Goal: Task Accomplishment & Management: Manage account settings

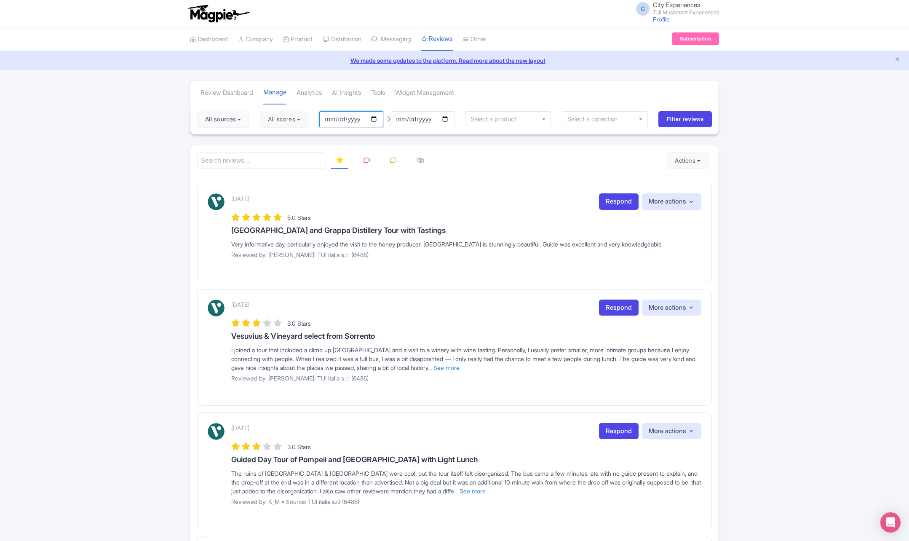
click at [376, 119] on input "[DATE]" at bounding box center [351, 119] width 64 height 16
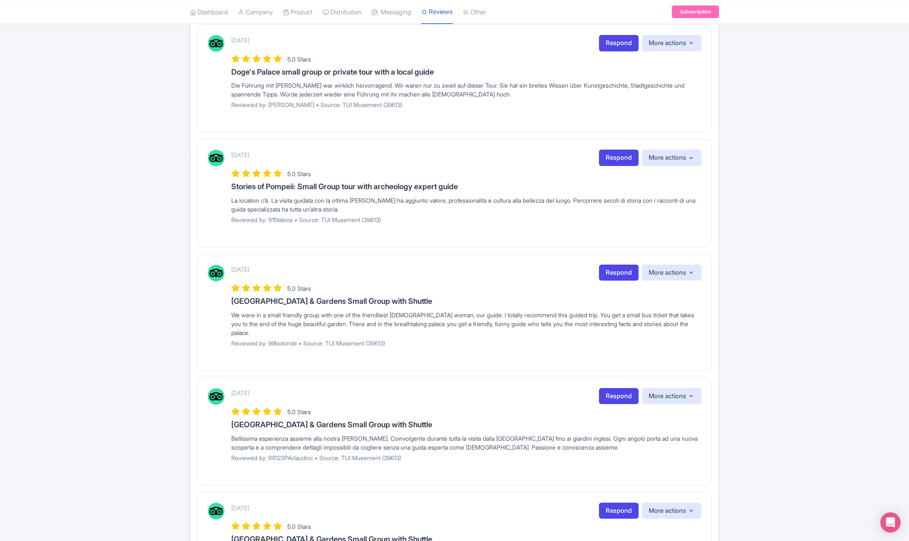
scroll to position [758, 0]
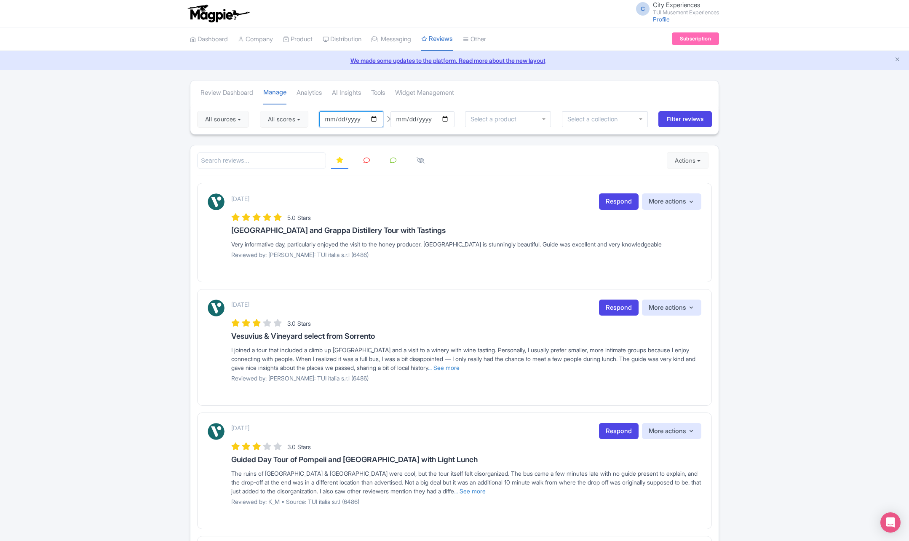
click at [375, 117] on input "[DATE]" at bounding box center [351, 119] width 64 height 16
type input "2025-09-01"
click at [675, 120] on input "Filter reviews" at bounding box center [684, 119] width 53 height 16
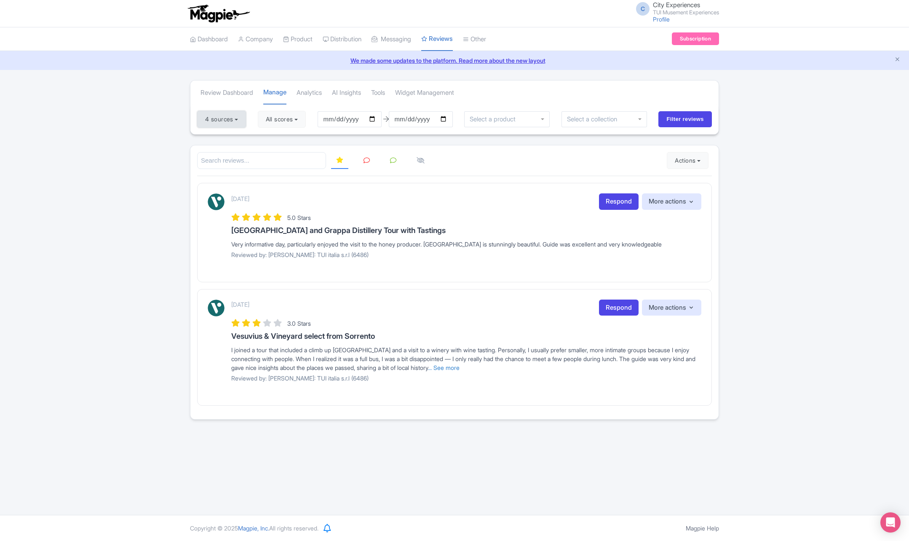
click at [233, 121] on button "4 sources" at bounding box center [221, 119] width 49 height 17
click at [523, 122] on div at bounding box center [507, 119] width 86 height 16
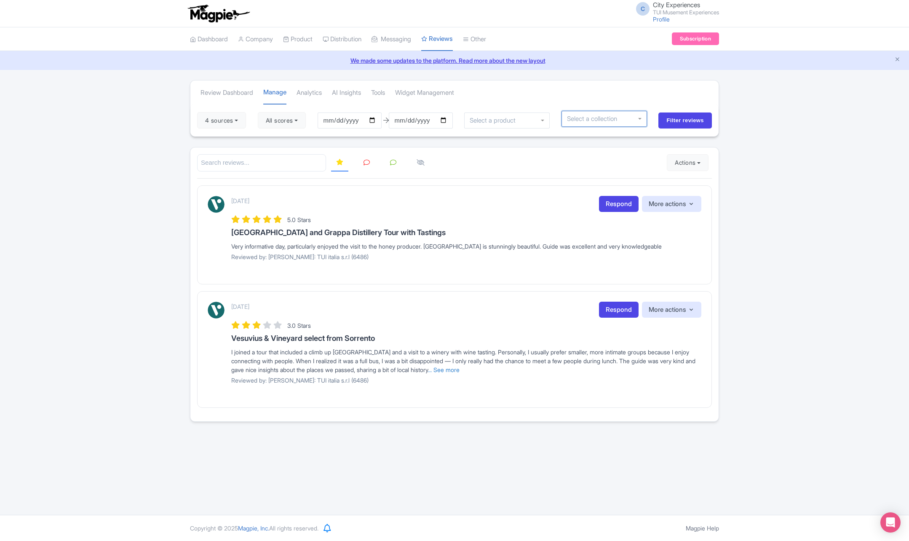
click at [597, 125] on div at bounding box center [604, 119] width 86 height 16
click at [637, 120] on div at bounding box center [604, 119] width 86 height 16
click at [642, 121] on div at bounding box center [604, 119] width 86 height 16
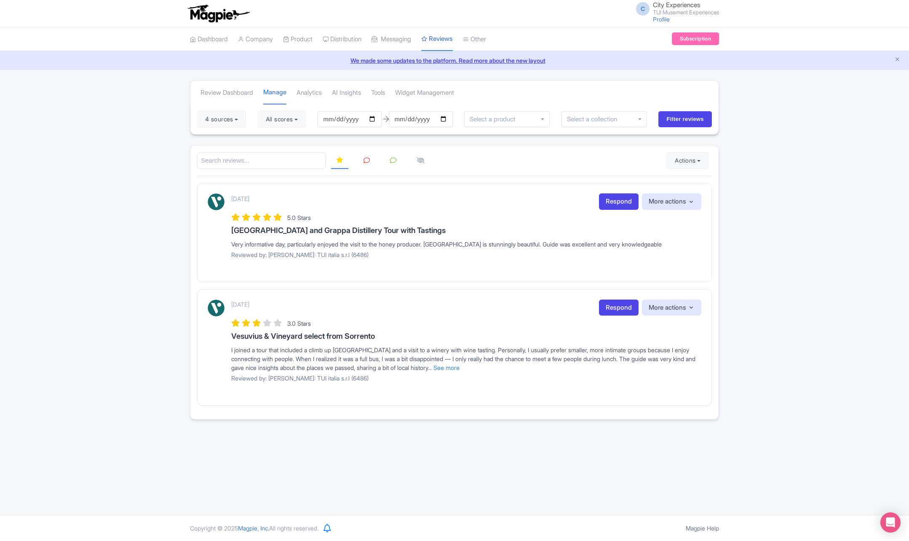
click at [137, 160] on div "Review Dashboard Manage Analytics AI Insights Tools Widget Management 4 sources…" at bounding box center [454, 249] width 909 height 339
click at [362, 163] on link at bounding box center [366, 160] width 16 height 16
click at [390, 162] on icon at bounding box center [393, 160] width 6 height 6
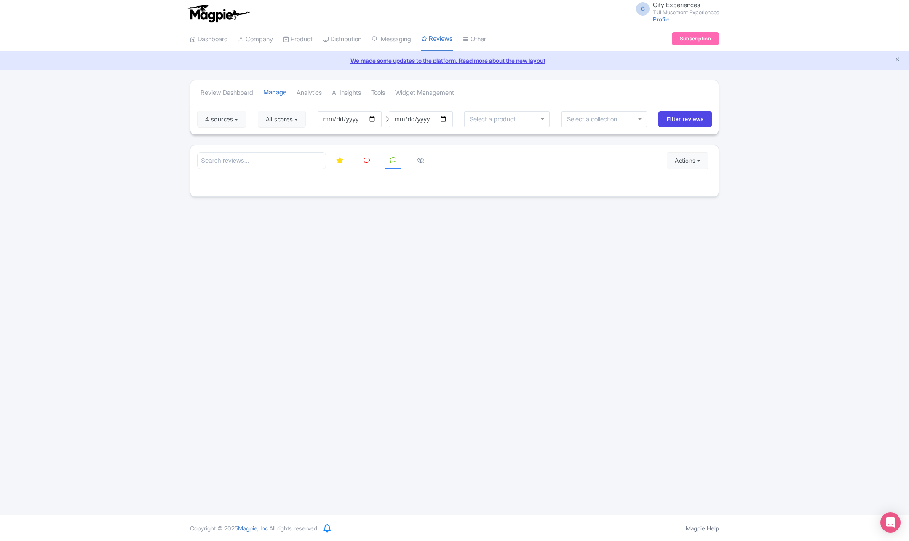
click at [424, 164] on link at bounding box center [420, 160] width 18 height 16
click at [370, 163] on link at bounding box center [366, 160] width 16 height 16
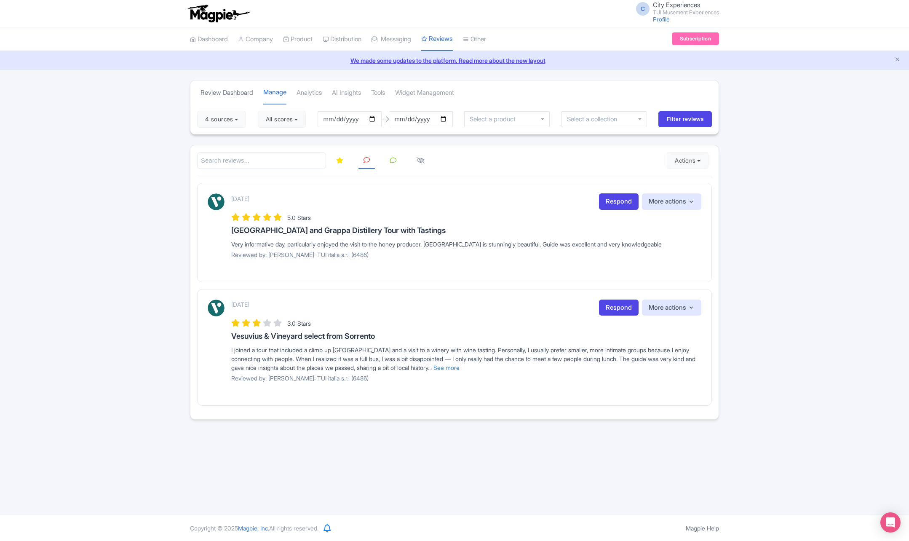
click at [216, 92] on link "Review Dashboard" at bounding box center [226, 92] width 53 height 23
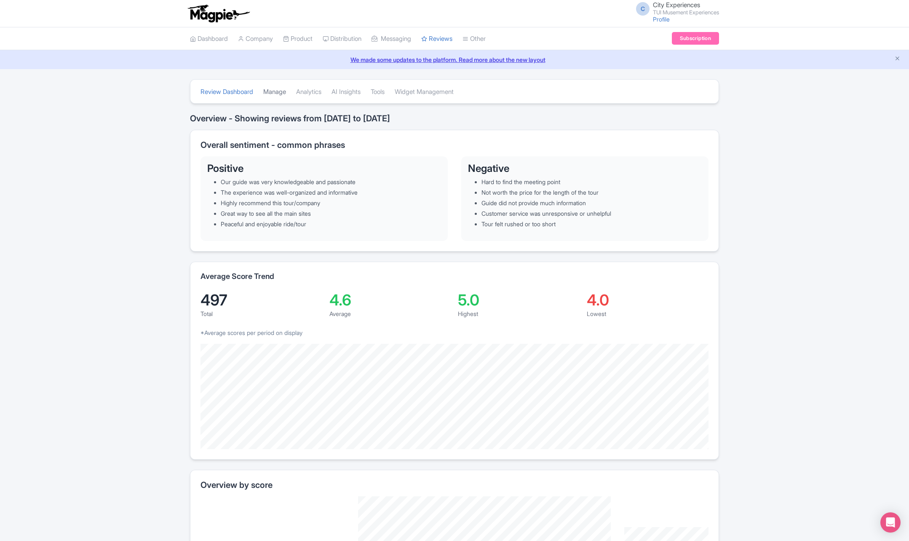
click at [274, 90] on link "Manage" at bounding box center [274, 91] width 23 height 23
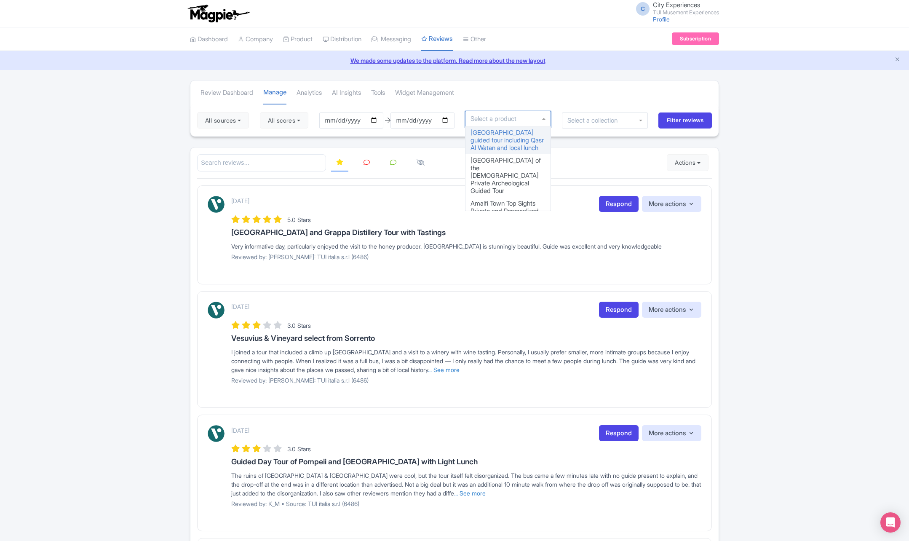
click at [518, 122] on input "select-one" at bounding box center [495, 119] width 51 height 8
click at [534, 120] on div "[GEOGRAPHIC_DATA] of the [DEMOGRAPHIC_DATA] Private Archeological Guided Tour" at bounding box center [507, 119] width 75 height 8
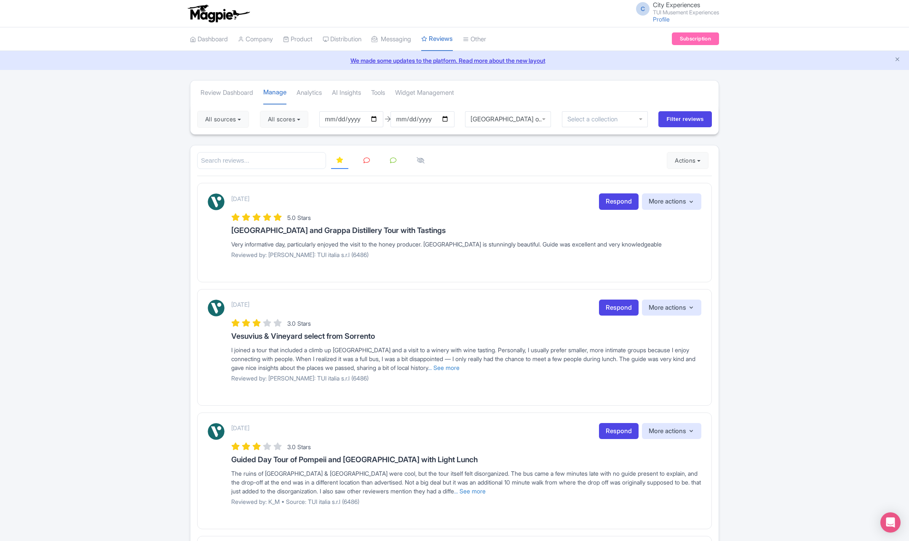
click at [561, 162] on div at bounding box center [454, 160] width 515 height 17
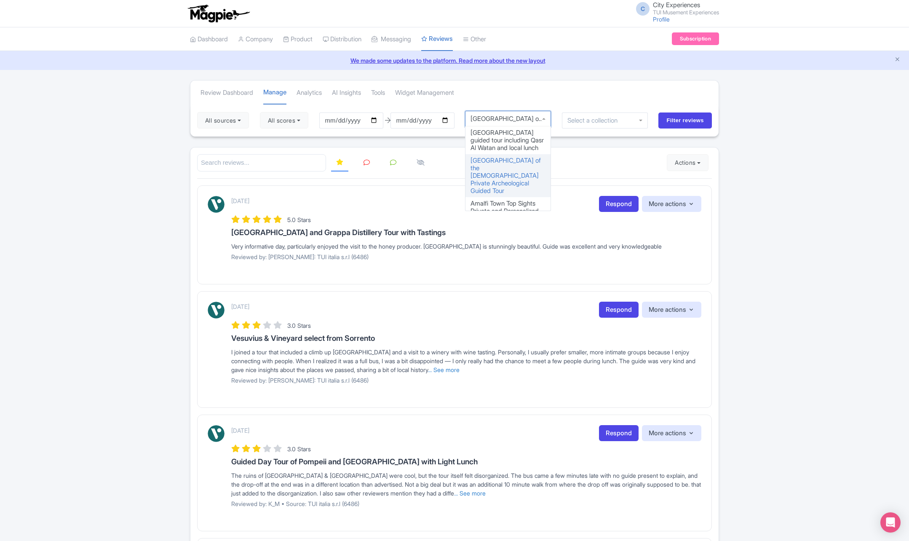
click at [537, 121] on div "Agrigento Valley of the Temples Private Archeological Guided Tour" at bounding box center [507, 119] width 75 height 8
click at [488, 120] on div "Agrigento Valley of the Temples Private Archeological Guided Tour" at bounding box center [507, 119] width 75 height 8
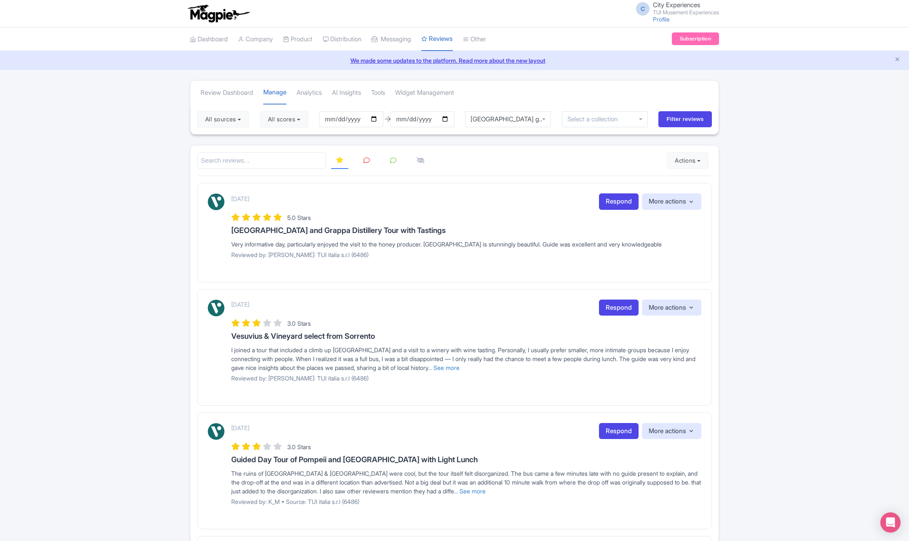
click at [492, 118] on div "Abu Dhabi guided tour including Qasr Al Watan and local lunch" at bounding box center [507, 119] width 75 height 8
click at [666, 121] on input "Filter reviews" at bounding box center [684, 119] width 53 height 16
click at [423, 157] on icon at bounding box center [420, 160] width 8 height 6
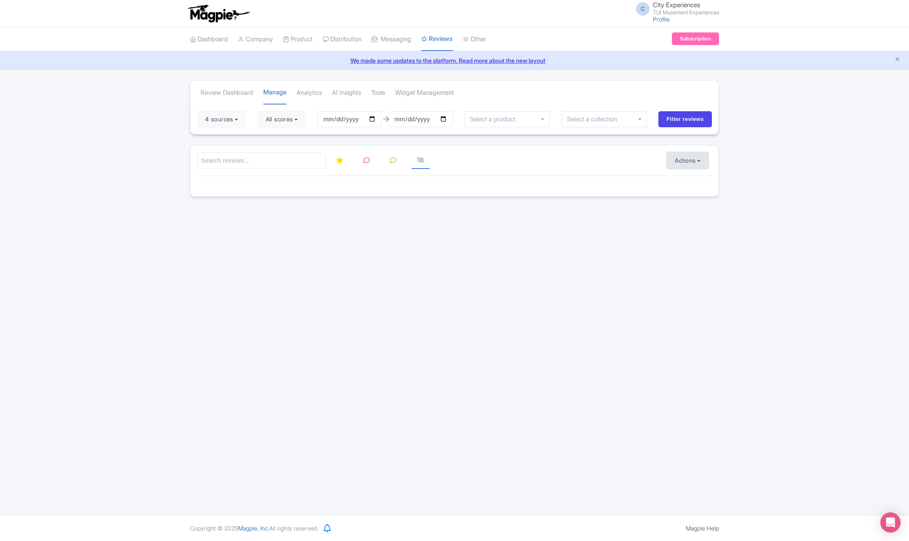
click at [690, 160] on button "Actions" at bounding box center [688, 160] width 42 height 17
click at [695, 180] on link "Import new reviews" at bounding box center [716, 181] width 99 height 16
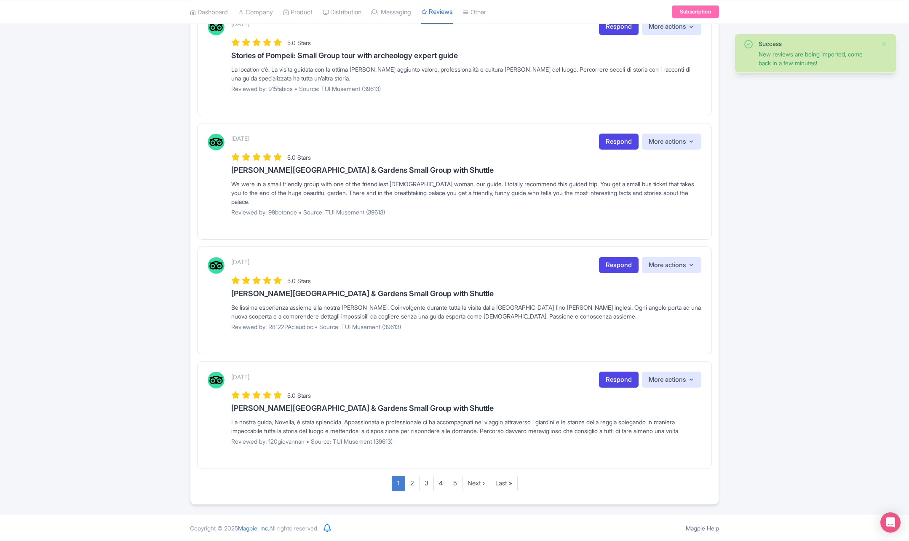
scroll to position [889, 0]
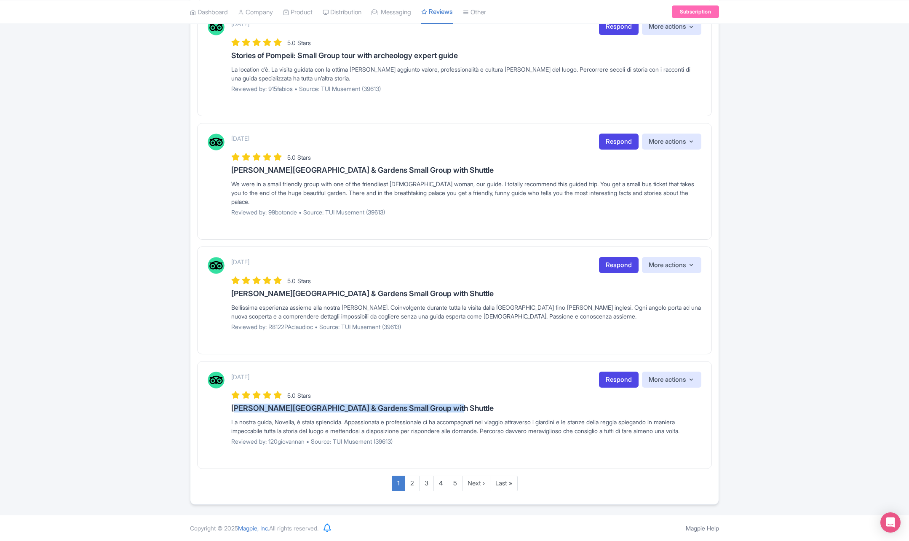
drag, startPoint x: 233, startPoint y: 399, endPoint x: 451, endPoint y: 392, distance: 217.8
click at [451, 392] on div "[DATE] Respond More actions Hide from this page Hide from review widget and fee…" at bounding box center [466, 411] width 470 height 80
copy h3 "[PERSON_NAME][GEOGRAPHIC_DATA] & Gardens Small Group with Shuttle"
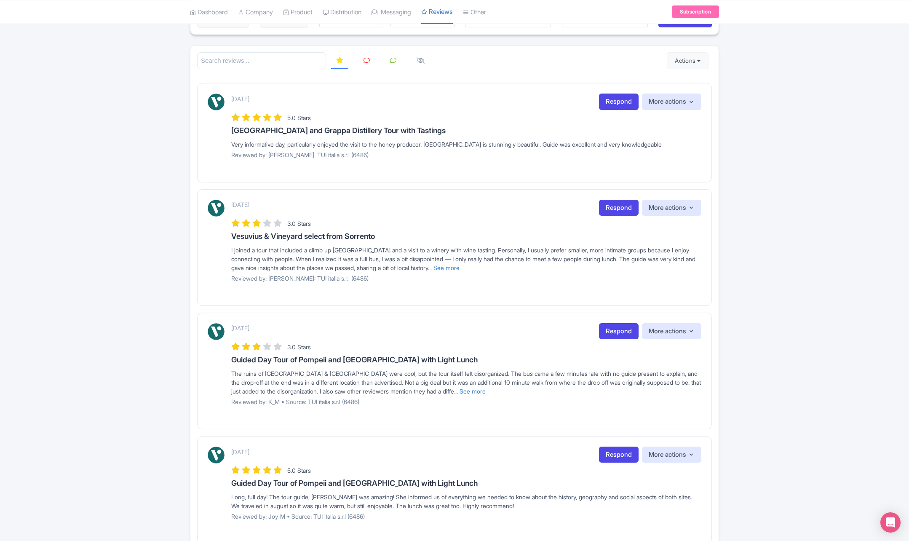
scroll to position [0, 0]
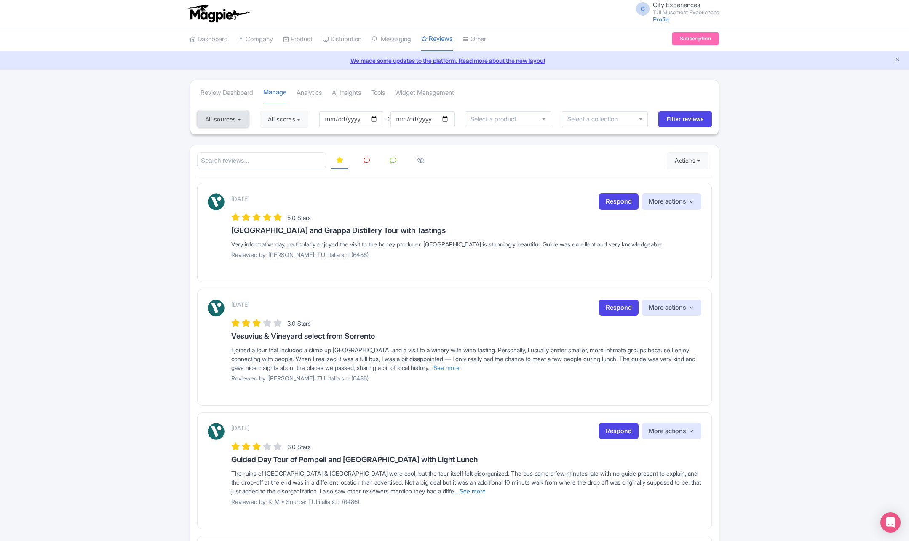
click at [222, 117] on button "All sources" at bounding box center [223, 119] width 52 height 17
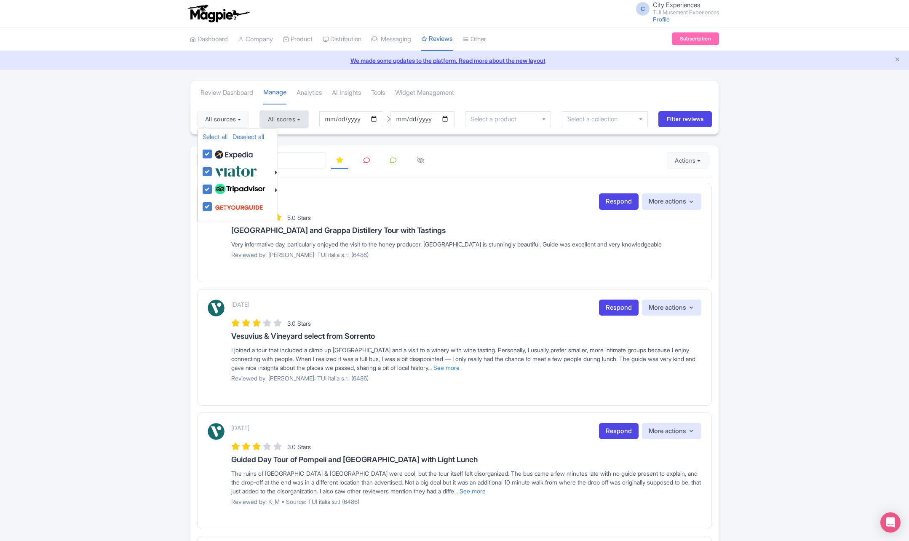
click at [279, 117] on button "All scores" at bounding box center [284, 119] width 48 height 17
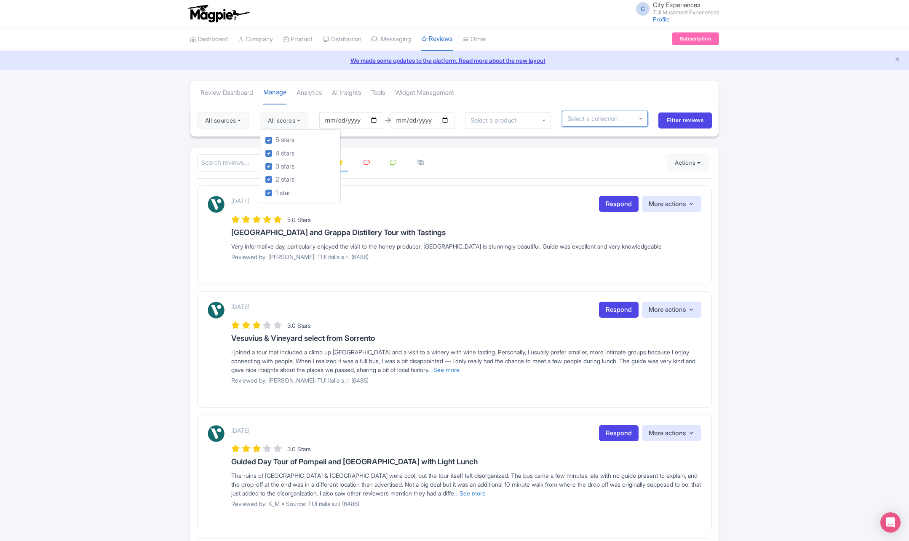
click at [572, 116] on input "select-one" at bounding box center [595, 119] width 56 height 8
click at [587, 118] on input "select-one" at bounding box center [595, 119] width 56 height 8
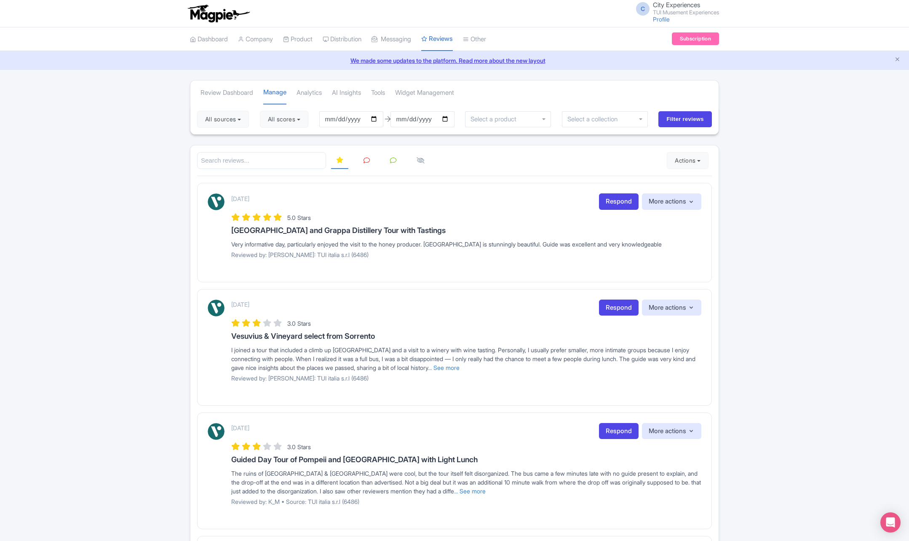
click at [547, 122] on div at bounding box center [508, 119] width 86 height 16
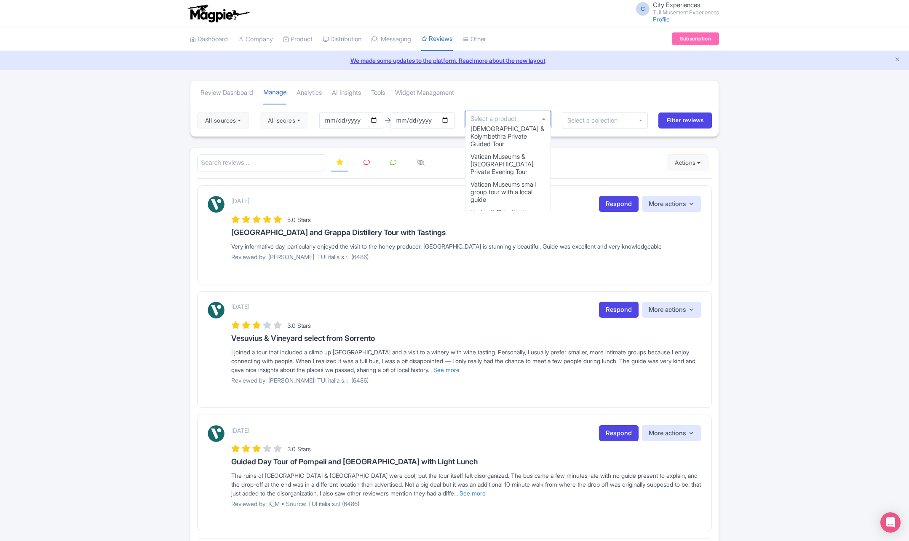
scroll to position [2354, 0]
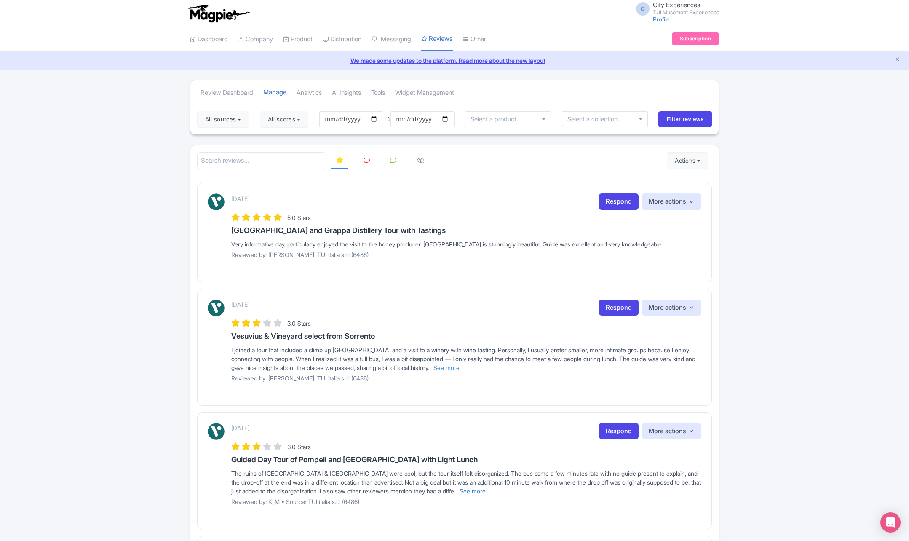
click at [350, 258] on p "Reviewed by: [PERSON_NAME]: TUI italia s.r.l (6486)" at bounding box center [466, 254] width 470 height 9
click at [367, 158] on icon at bounding box center [366, 160] width 6 height 6
click at [392, 167] on link at bounding box center [393, 160] width 16 height 16
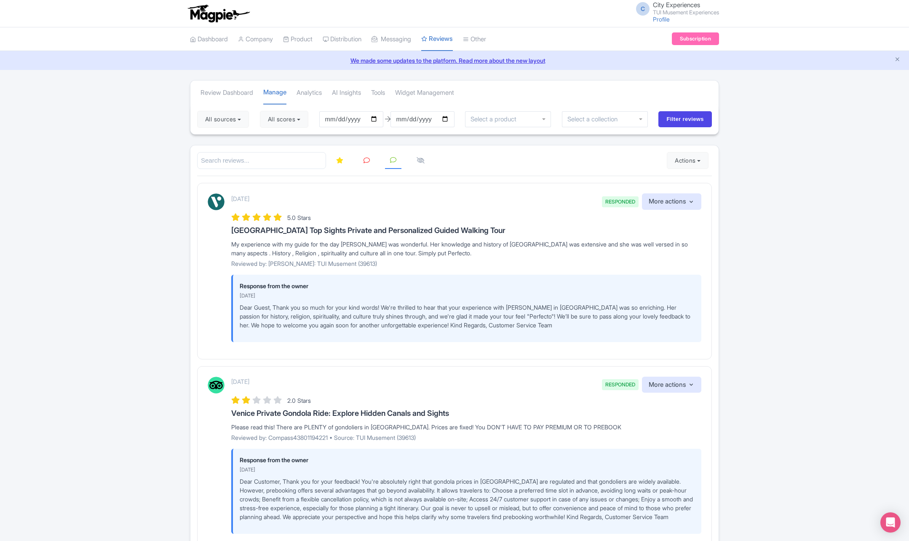
click at [365, 159] on icon at bounding box center [366, 160] width 6 height 6
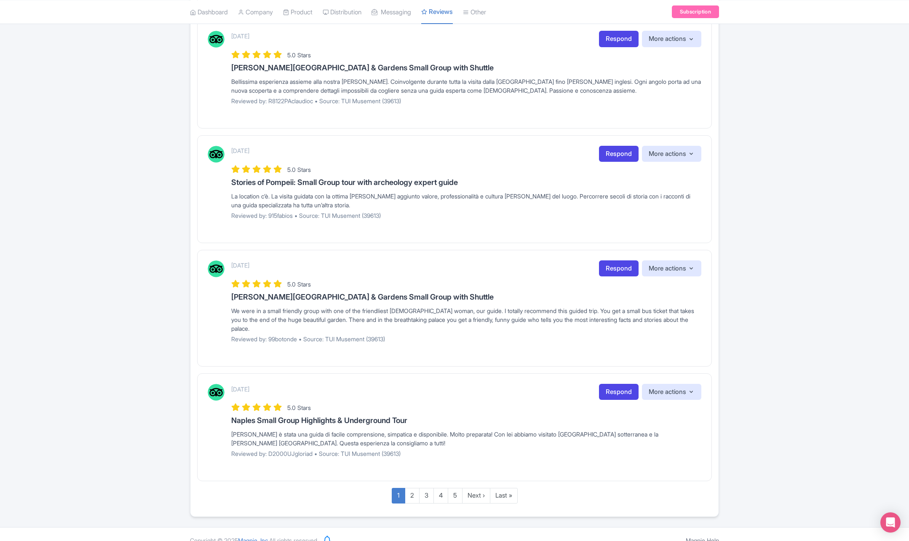
scroll to position [880, 0]
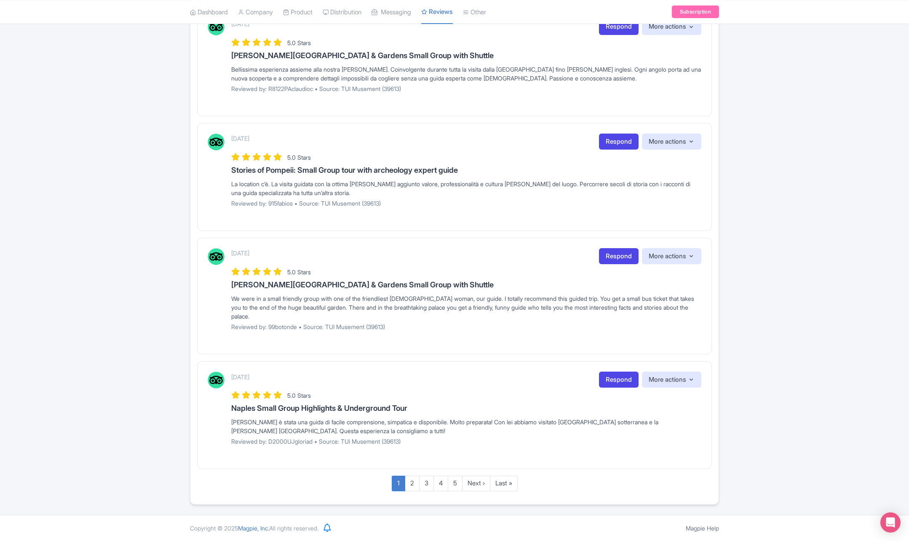
click at [406, 486] on link "2" at bounding box center [412, 483] width 15 height 16
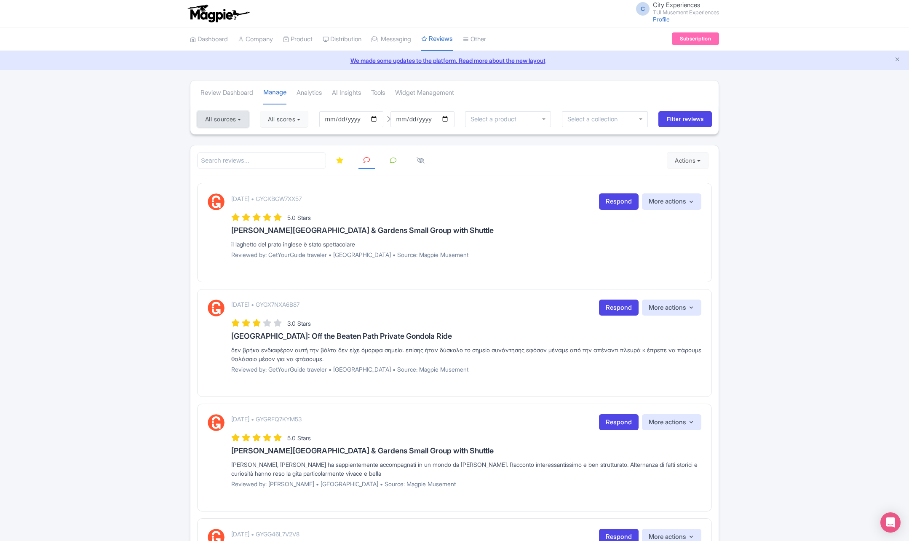
click at [208, 116] on button "All sources" at bounding box center [223, 119] width 52 height 17
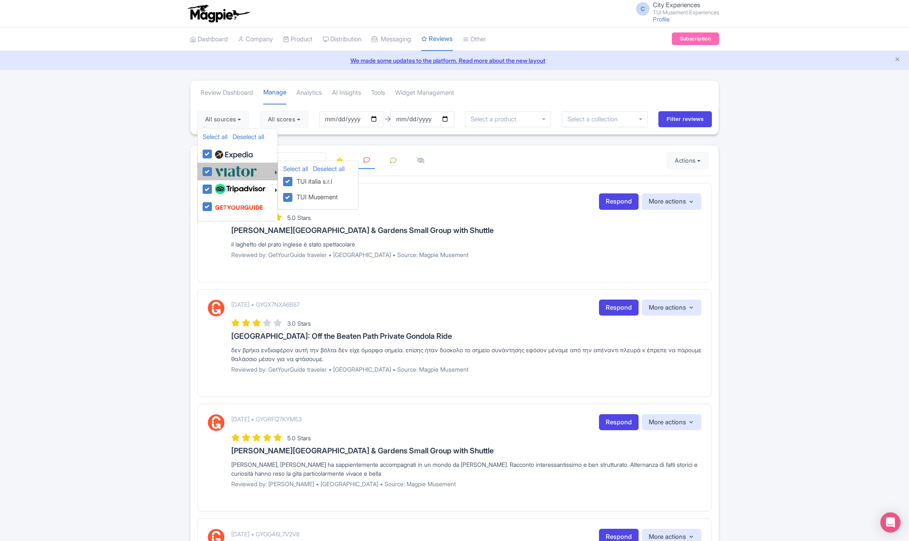
click at [293, 182] on label "TUI italia s.r.l" at bounding box center [312, 181] width 39 height 11
click at [293, 181] on input "TUI italia s.r.l" at bounding box center [295, 178] width 5 height 5
checkbox input "false"
click at [293, 197] on label "TUI italia s.r.l" at bounding box center [312, 198] width 39 height 11
click at [0, 0] on input "TUI italia s.r.l" at bounding box center [0, 0] width 0 height 0
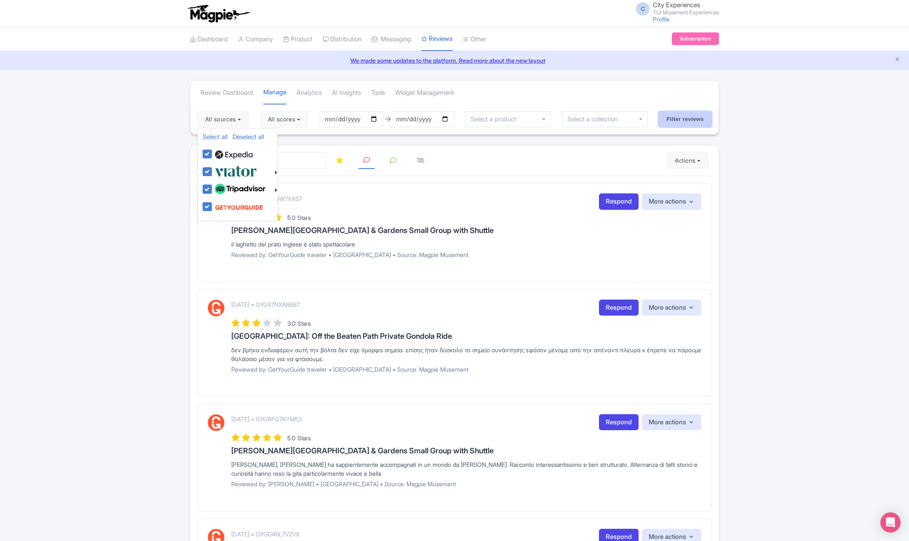
click at [672, 114] on input "Filter reviews" at bounding box center [684, 119] width 53 height 16
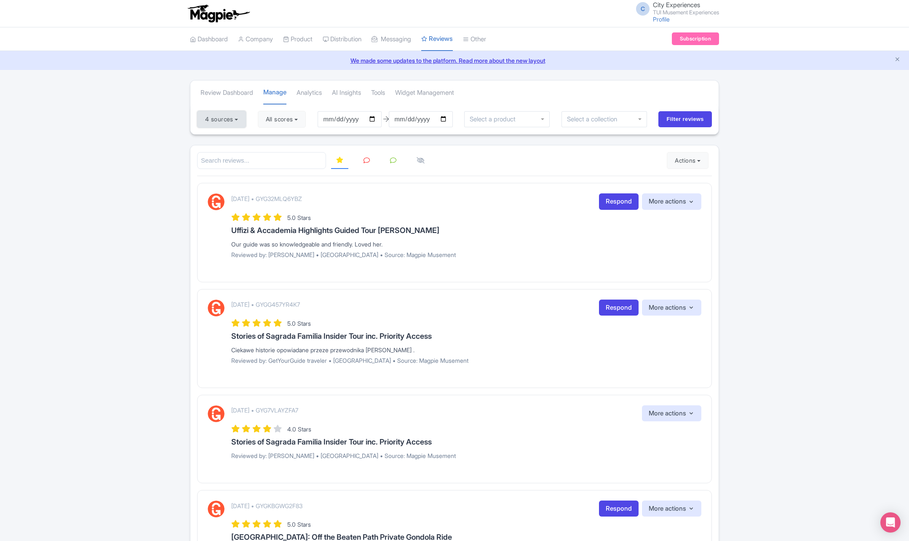
click at [233, 120] on button "4 sources" at bounding box center [221, 119] width 49 height 17
click at [213, 206] on label at bounding box center [238, 207] width 51 height 16
click at [213, 205] on input "checkbox" at bounding box center [215, 201] width 5 height 5
checkbox input "false"
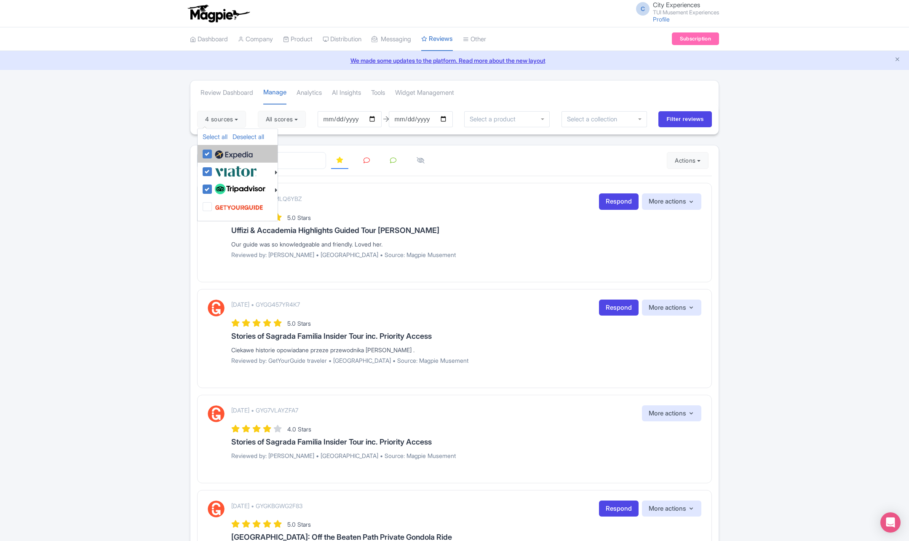
click at [213, 155] on label at bounding box center [233, 154] width 40 height 14
click at [213, 152] on input "checkbox" at bounding box center [215, 149] width 5 height 5
checkbox input "false"
drag, startPoint x: 162, startPoint y: 189, endPoint x: 241, endPoint y: 174, distance: 80.6
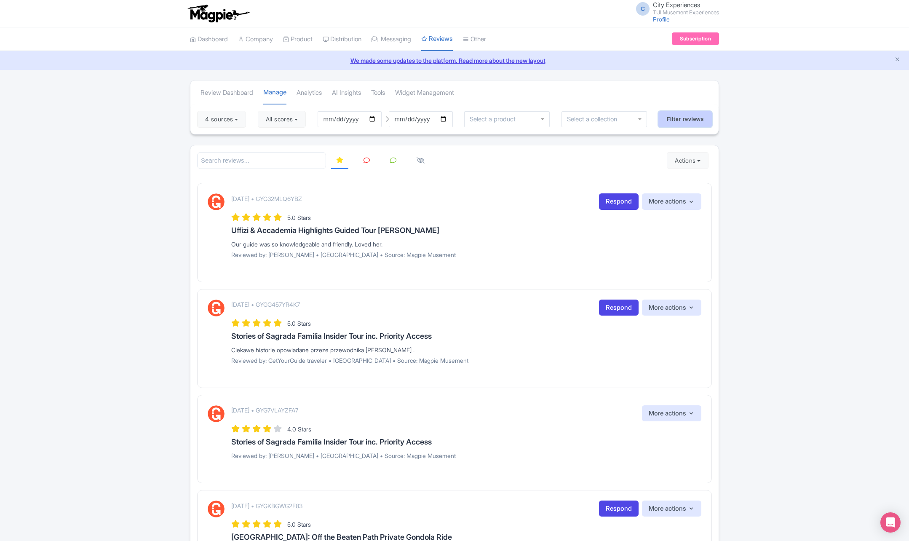
click at [685, 123] on input "Filter reviews" at bounding box center [684, 119] width 53 height 16
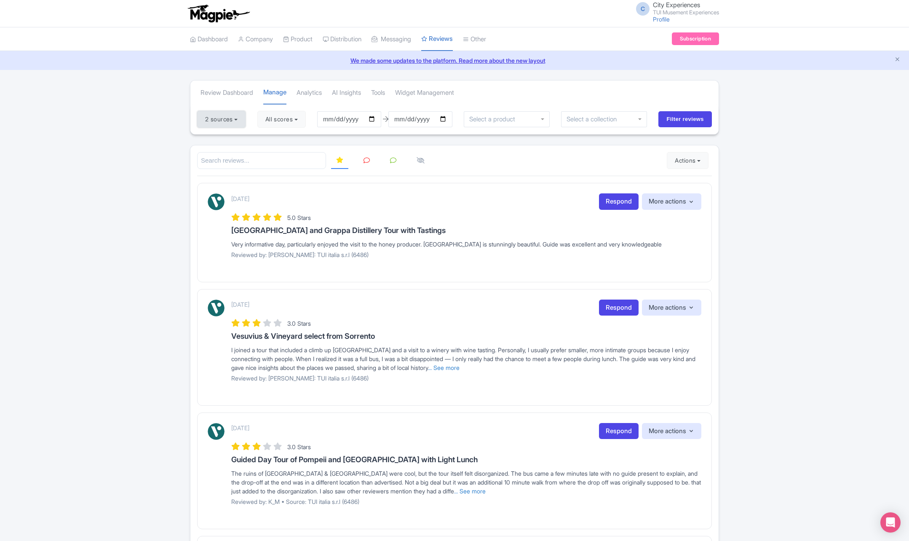
click at [229, 121] on button "2 sources" at bounding box center [221, 119] width 48 height 17
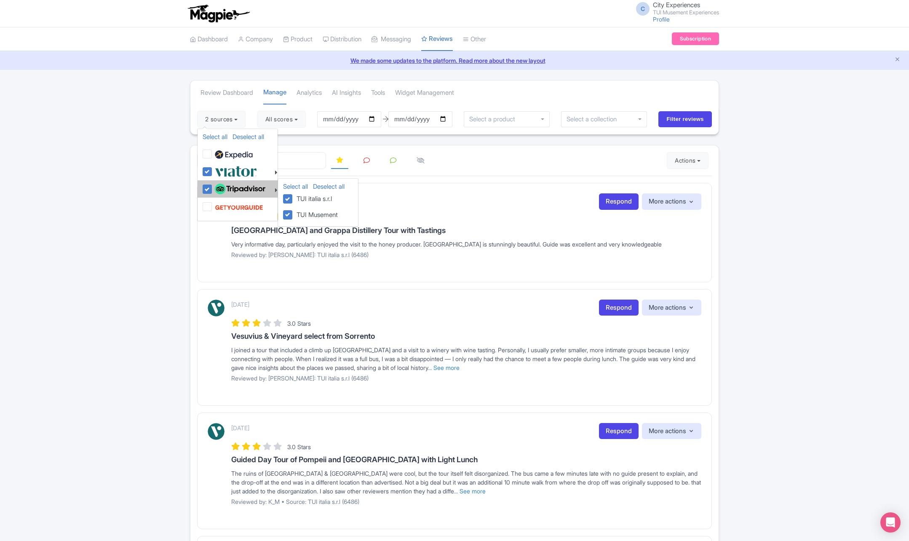
click at [293, 200] on label "TUI italia s.r.l" at bounding box center [312, 198] width 39 height 11
click at [0, 0] on input "TUI italia s.r.l" at bounding box center [0, 0] width 0 height 0
click at [293, 197] on label "TUI italia s.r.l" at bounding box center [312, 198] width 39 height 11
click at [0, 0] on input "TUI italia s.r.l" at bounding box center [0, 0] width 0 height 0
click at [301, 186] on link "Select all" at bounding box center [295, 186] width 25 height 8
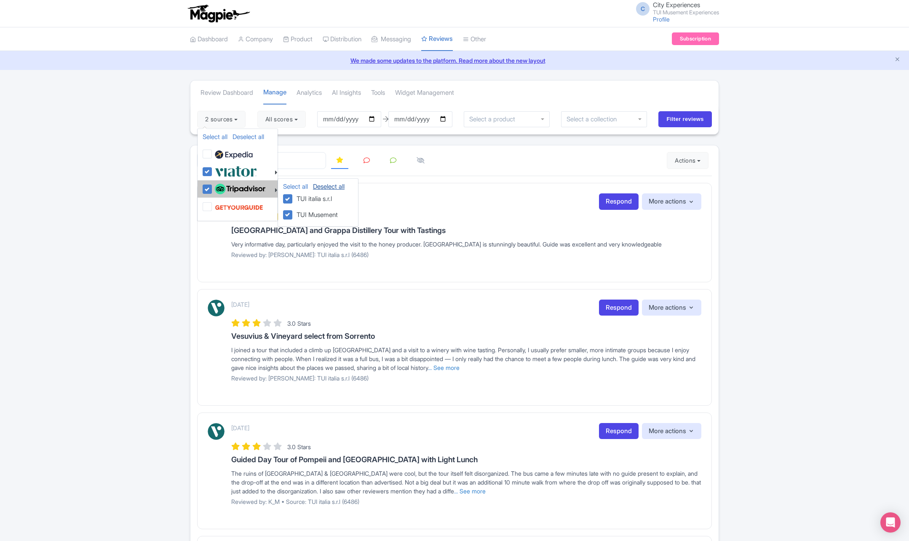
click at [329, 187] on link "Deselect all" at bounding box center [329, 186] width 32 height 8
checkbox input "false"
click at [293, 216] on label "TUI Musement" at bounding box center [315, 214] width 45 height 11
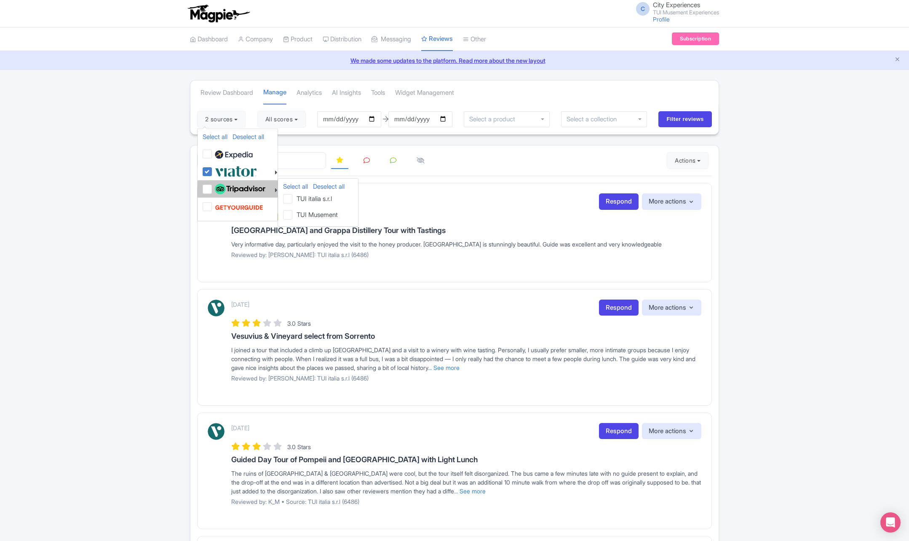
click at [0, 0] on input "TUI Musement" at bounding box center [0, 0] width 0 height 0
click at [213, 189] on label at bounding box center [239, 189] width 53 height 14
click at [213, 187] on input "checkbox" at bounding box center [215, 184] width 5 height 5
checkbox input "true"
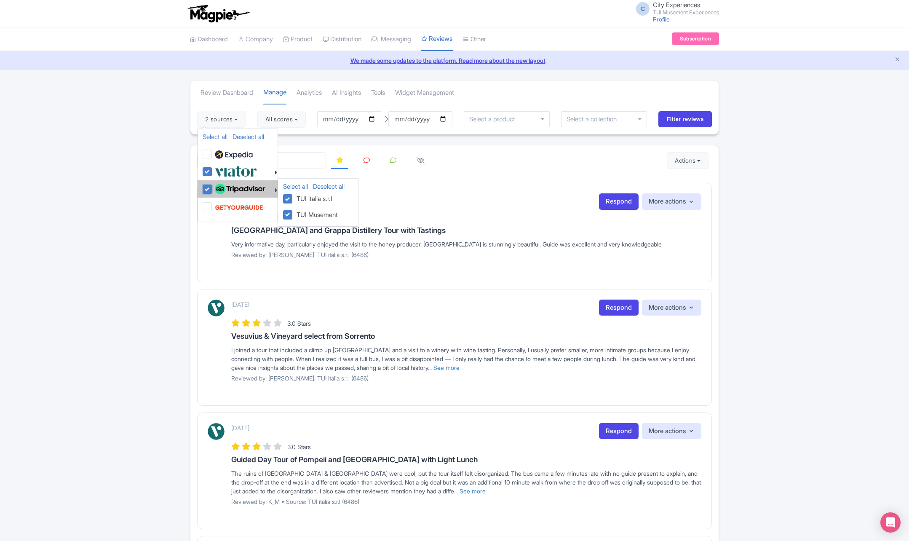
checkbox input "true"
click at [293, 198] on label "TUI italia s.r.l" at bounding box center [312, 198] width 39 height 11
click at [0, 0] on input "TUI italia s.r.l" at bounding box center [0, 0] width 0 height 0
checkbox input "false"
click at [293, 213] on label "TUI Musement" at bounding box center [315, 214] width 45 height 11
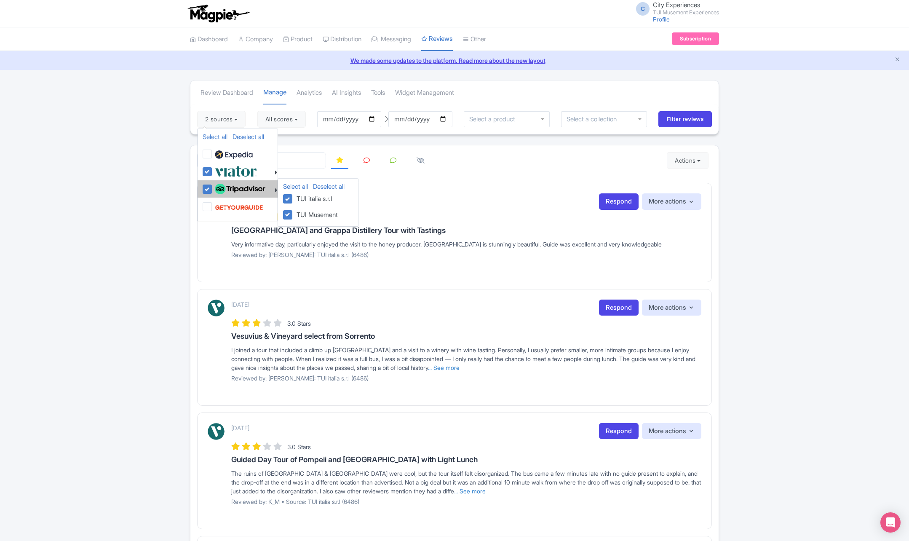
click at [0, 0] on input "TUI Musement" at bounding box center [0, 0] width 0 height 0
checkbox input "true"
click at [293, 201] on label "TUI italia s.r.l" at bounding box center [312, 198] width 39 height 11
click at [0, 0] on input "TUI italia s.r.l" at bounding box center [0, 0] width 0 height 0
click at [290, 182] on link "Select all" at bounding box center [295, 186] width 25 height 8
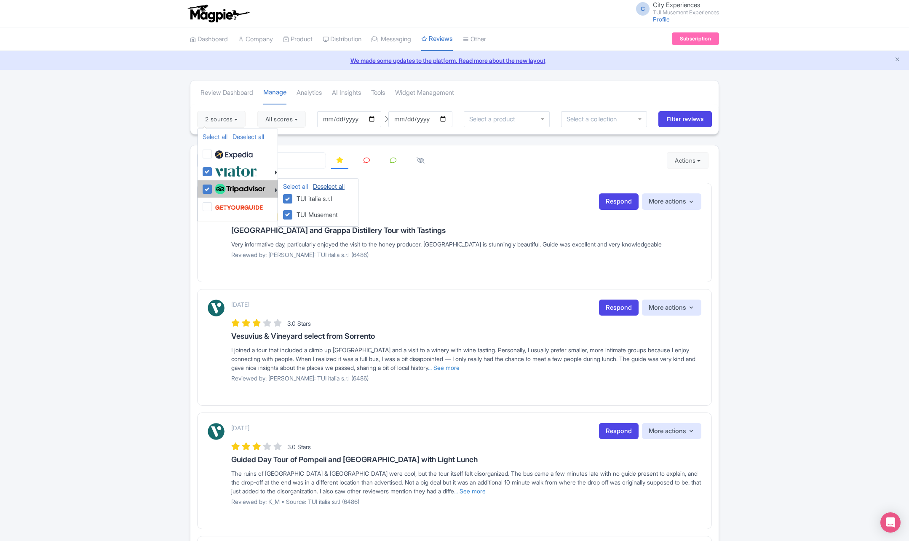
click at [331, 188] on link "Deselect all" at bounding box center [329, 186] width 32 height 8
checkbox input "false"
